Goal: Information Seeking & Learning: Learn about a topic

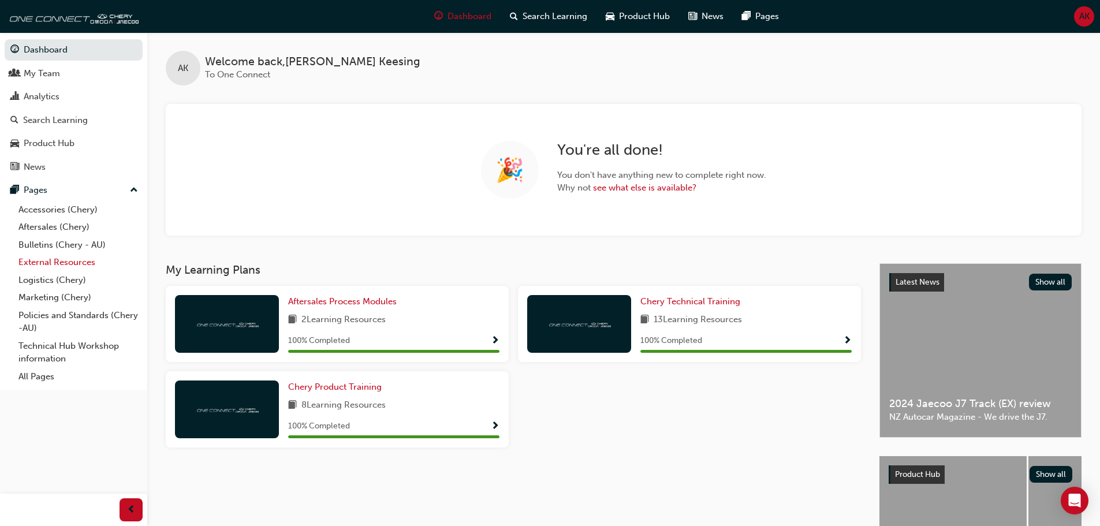
click at [83, 260] on link "External Resources" at bounding box center [78, 262] width 129 height 18
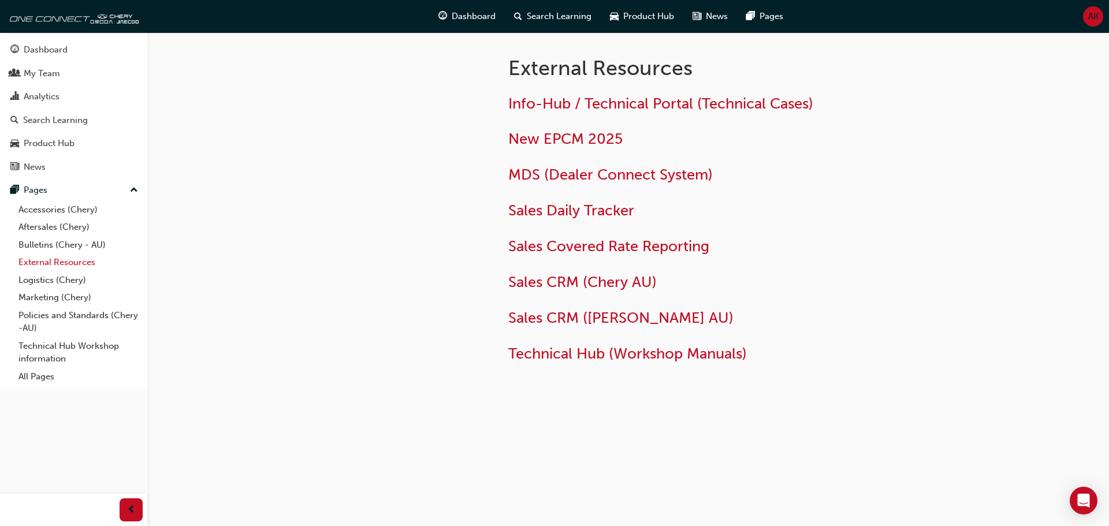
click at [45, 258] on link "External Resources" at bounding box center [78, 262] width 129 height 18
click at [79, 208] on link "Accessories (Chery)" at bounding box center [78, 210] width 129 height 18
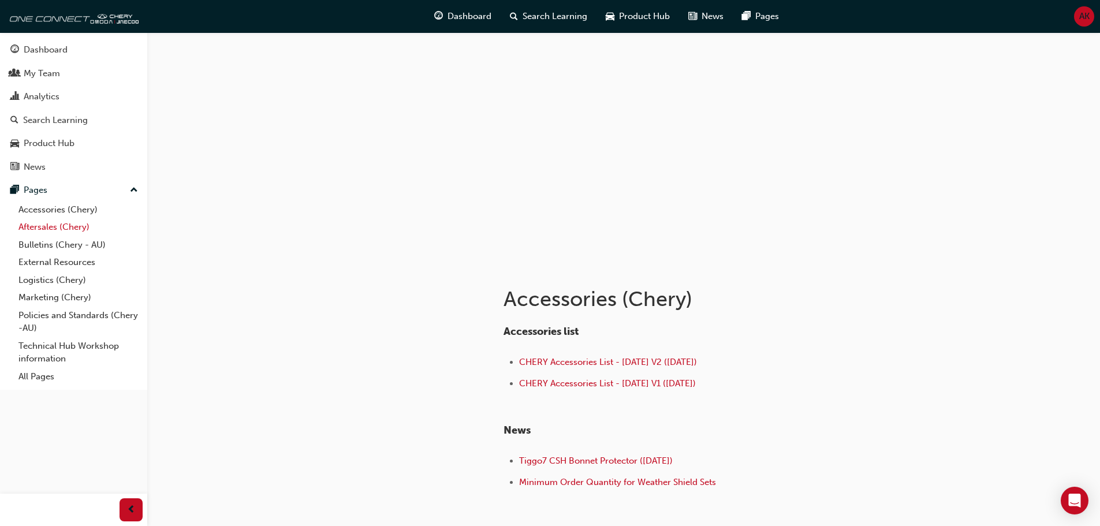
click at [60, 225] on link "Aftersales (Chery)" at bounding box center [78, 227] width 129 height 18
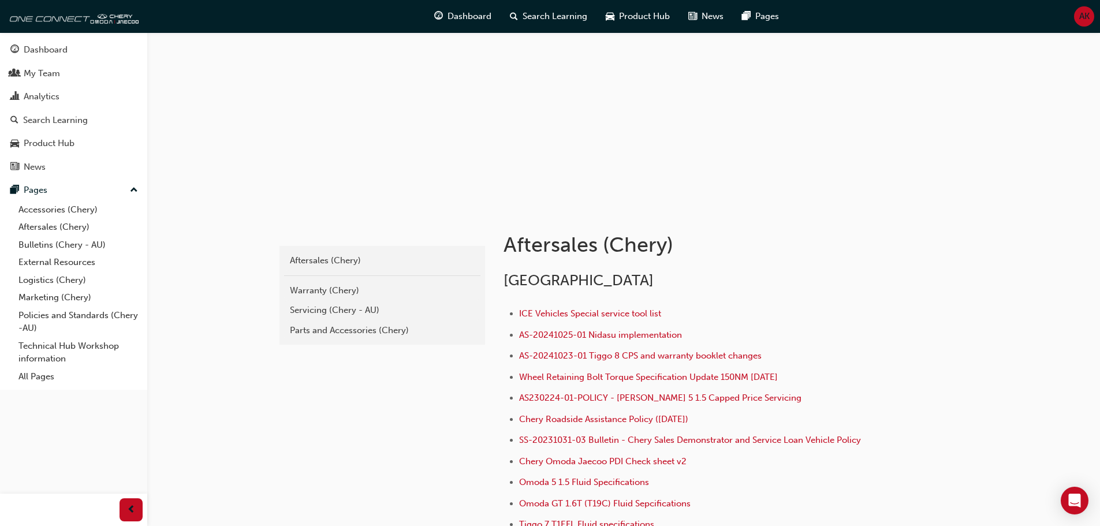
scroll to position [231, 0]
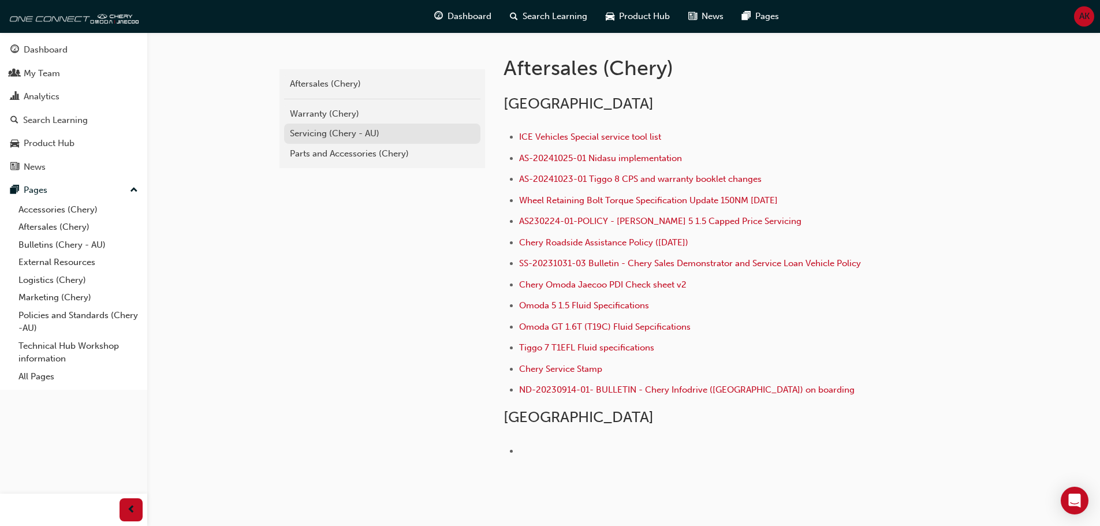
click at [339, 132] on div "Servicing (Chery - AU)" at bounding box center [382, 133] width 185 height 13
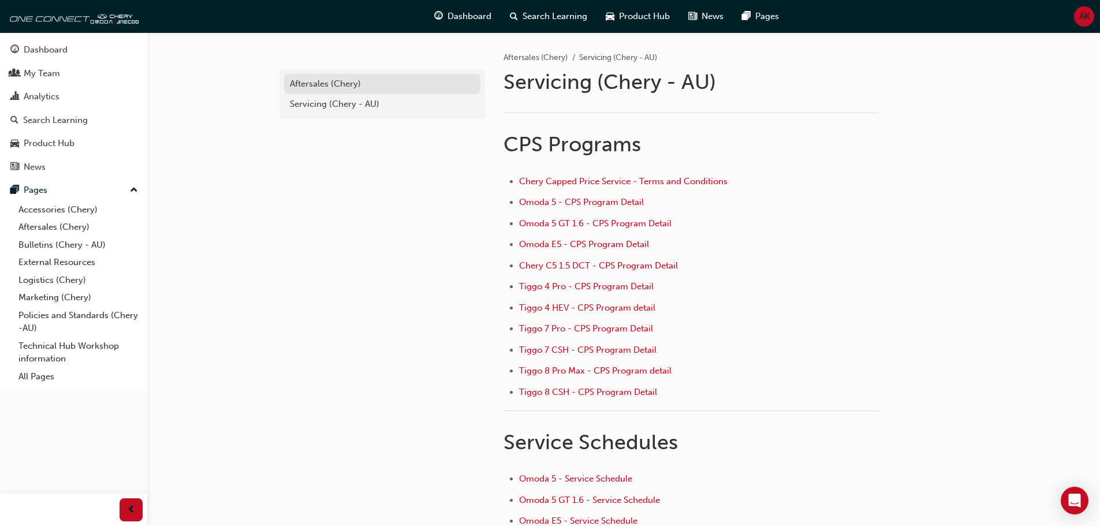
click at [352, 79] on div "Aftersales (Chery)" at bounding box center [382, 83] width 185 height 13
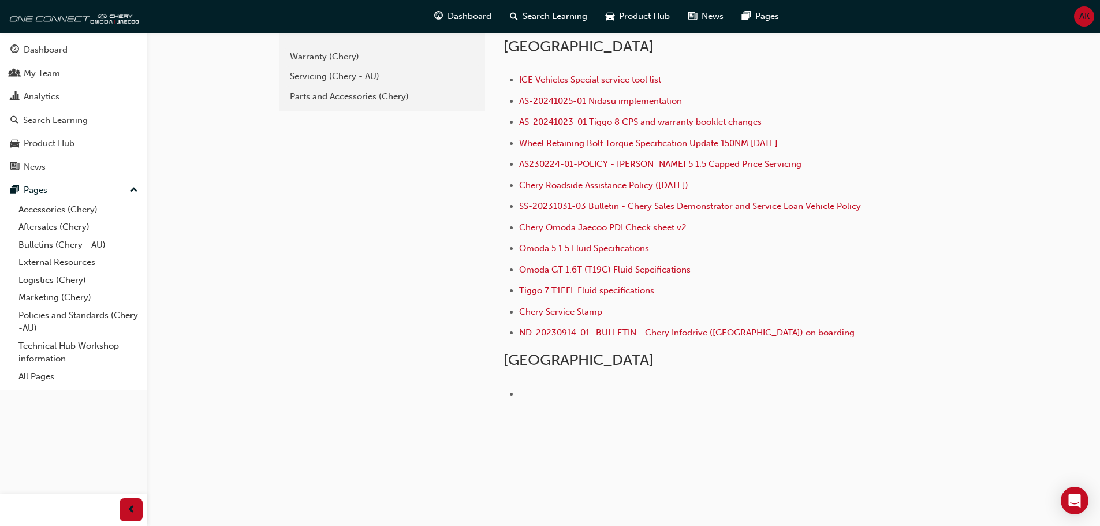
scroll to position [230, 0]
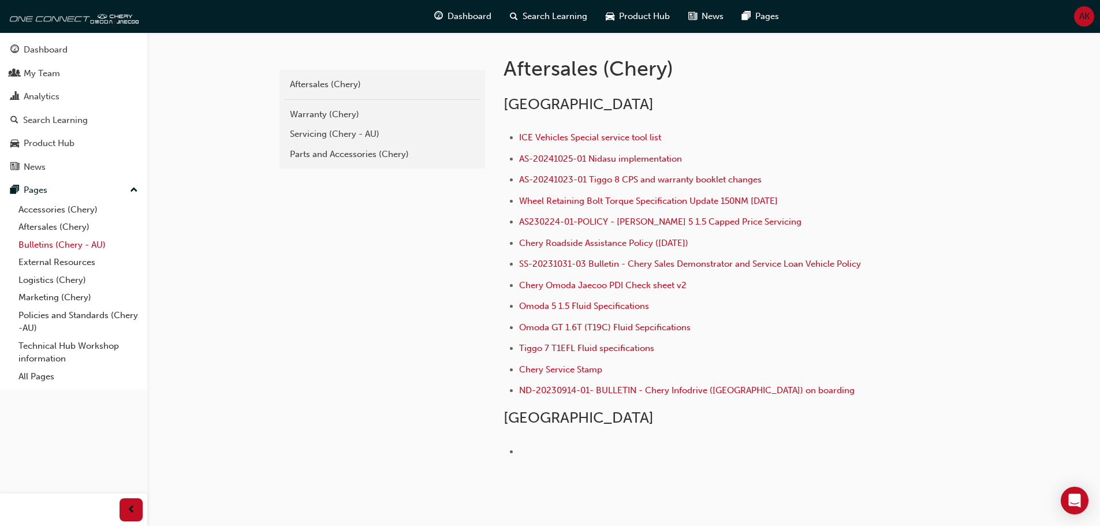
click at [54, 247] on link "Bulletins (Chery - AU)" at bounding box center [78, 245] width 129 height 18
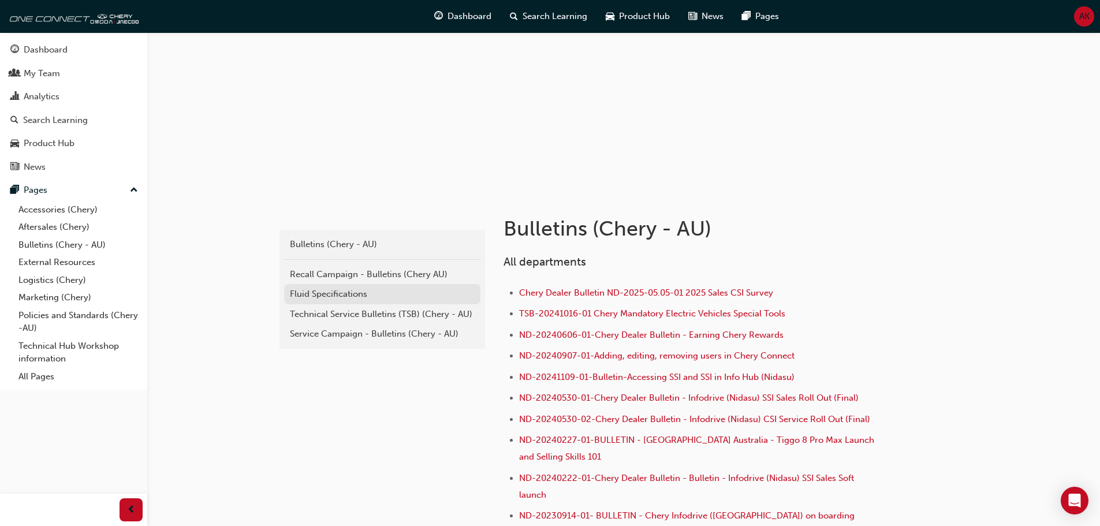
scroll to position [231, 0]
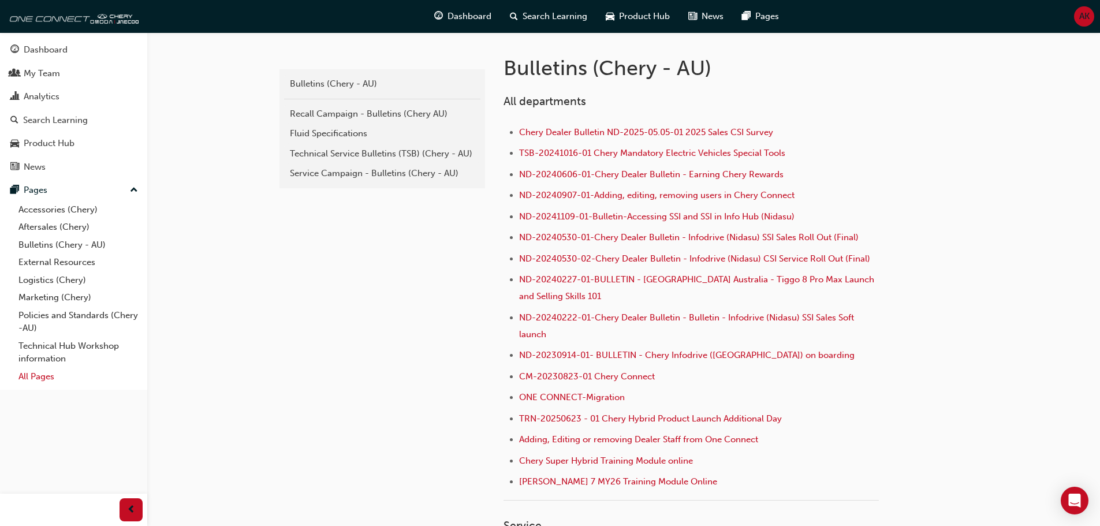
click at [38, 374] on link "All Pages" at bounding box center [78, 377] width 129 height 18
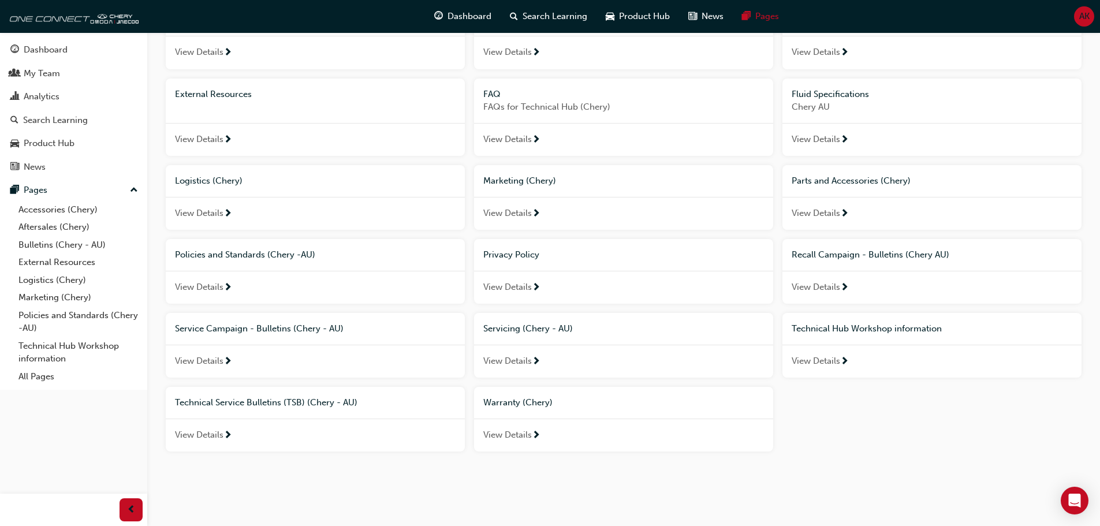
scroll to position [124, 0]
click at [832, 361] on span "View Details" at bounding box center [816, 360] width 48 height 13
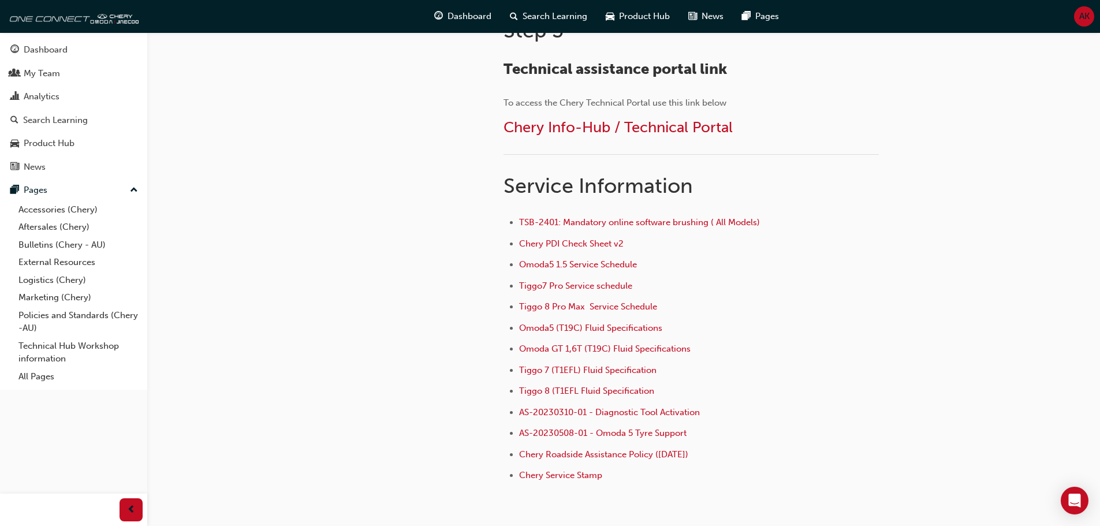
scroll to position [693, 0]
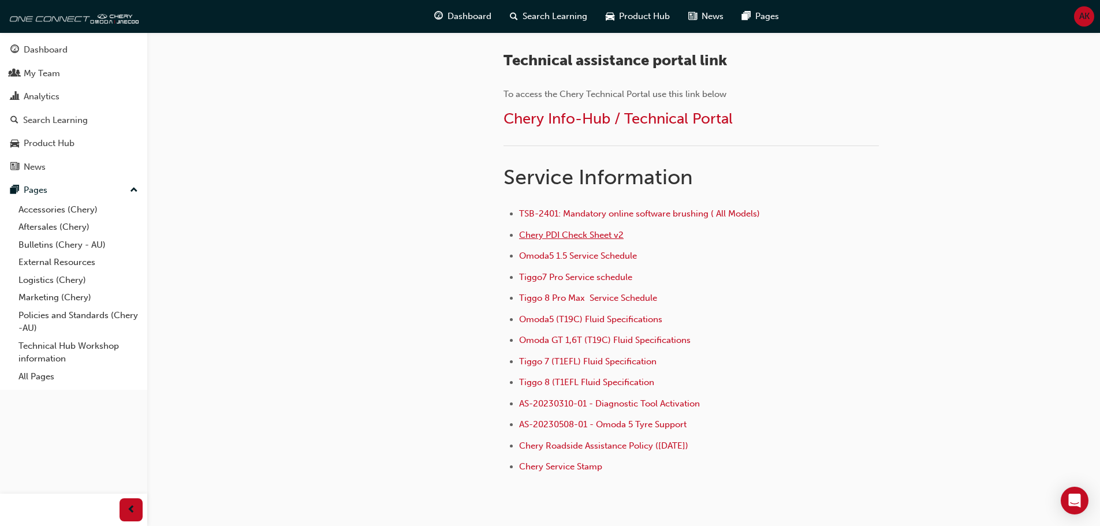
click at [579, 233] on span "Chery PDI Check Sheet v2" at bounding box center [571, 235] width 105 height 10
